Goal: Communication & Community: Answer question/provide support

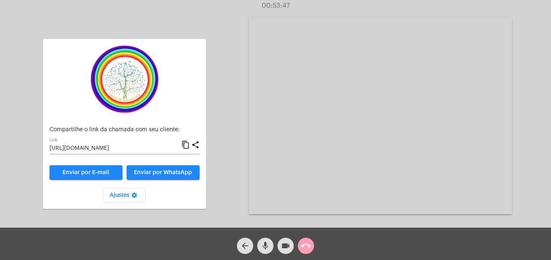
click at [312, 249] on button "call_end" at bounding box center [306, 246] width 16 height 16
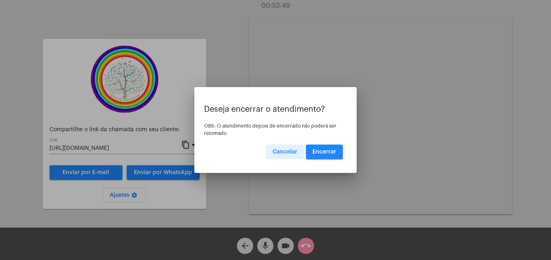
click at [321, 151] on span "Encerrar" at bounding box center [324, 152] width 24 height 6
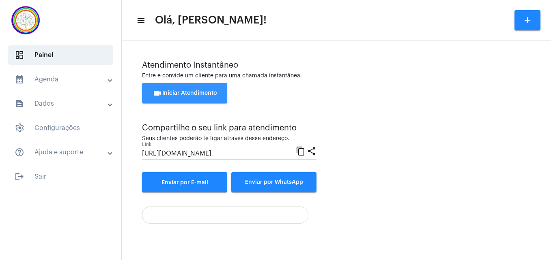
click at [176, 89] on button "videocam Iniciar Atendimento" at bounding box center [184, 93] width 85 height 20
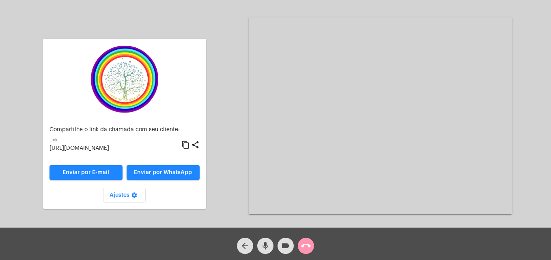
click at [184, 148] on mat-icon "content_copy" at bounding box center [185, 145] width 9 height 10
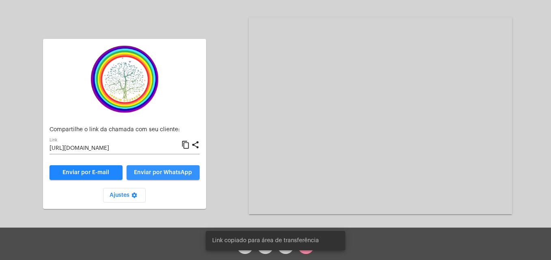
click at [182, 172] on span "Enviar por WhatsApp" at bounding box center [163, 173] width 58 height 6
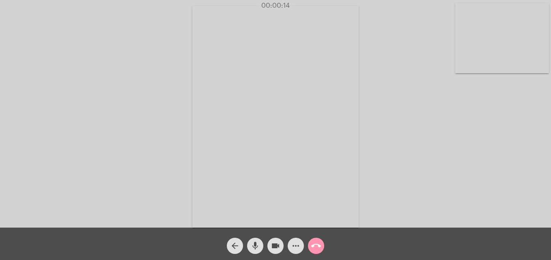
click at [463, 58] on video at bounding box center [502, 38] width 94 height 70
click at [215, 222] on video at bounding box center [349, 116] width 296 height 222
click at [381, 221] on div "Acessando Câmera e Microfone..." at bounding box center [378, 116] width 263 height 226
